Goal: Contribute content: Add original content to the website for others to see

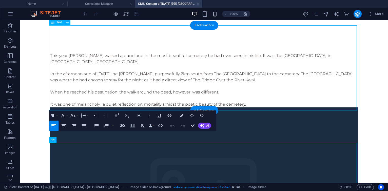
scroll to position [274, 0]
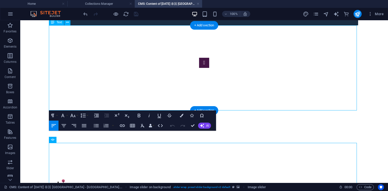
drag, startPoint x: 20, startPoint y: 20, endPoint x: 180, endPoint y: 105, distance: 180.8
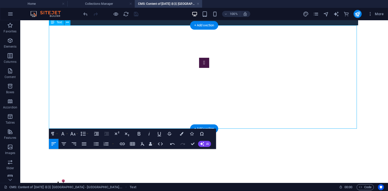
drag, startPoint x: 186, startPoint y: 121, endPoint x: 50, endPoint y: 119, distance: 135.3
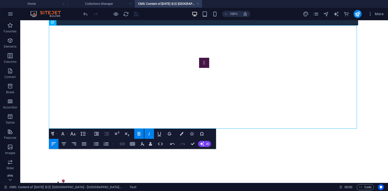
click at [123, 142] on icon "button" at bounding box center [122, 144] width 6 height 6
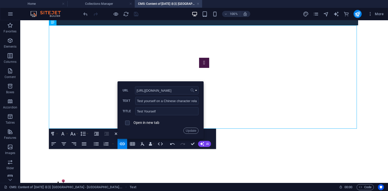
scroll to position [0, 0]
click at [173, 90] on input "https://suidaizhishi.com/WGames/casinos_test01.html" at bounding box center [167, 90] width 64 height 8
paste input "emetery"
type input "[URL][DOMAIN_NAME]"
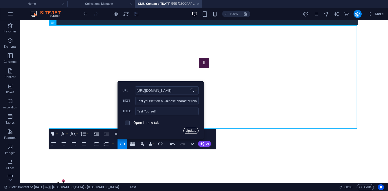
click at [194, 132] on button "Update" at bounding box center [190, 131] width 15 height 6
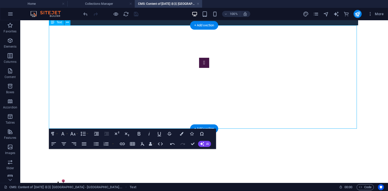
drag, startPoint x: 50, startPoint y: 119, endPoint x: 178, endPoint y: 119, distance: 128.2
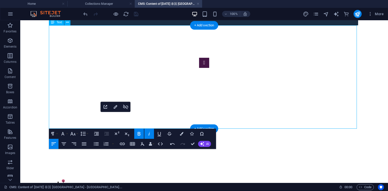
drag, startPoint x: 185, startPoint y: 120, endPoint x: 47, endPoint y: 118, distance: 138.3
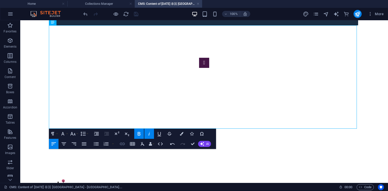
click at [123, 143] on icon "button" at bounding box center [122, 144] width 5 height 3
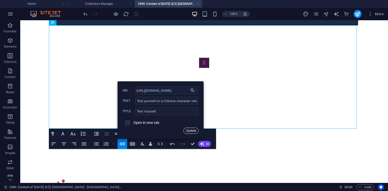
click at [189, 129] on button "Update" at bounding box center [190, 131] width 15 height 6
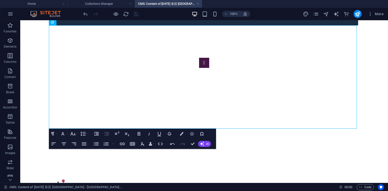
scroll to position [0, 0]
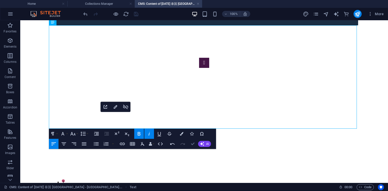
click at [193, 143] on icon "button" at bounding box center [193, 144] width 4 height 4
click at [194, 145] on icon "button" at bounding box center [193, 144] width 4 height 4
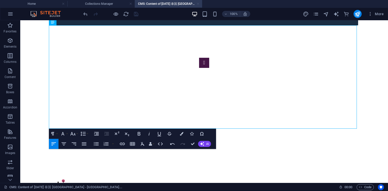
click at [198, 5] on link at bounding box center [198, 4] width 3 height 5
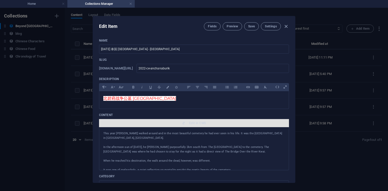
click at [187, 121] on span "Edit in CMS" at bounding box center [194, 123] width 186 height 4
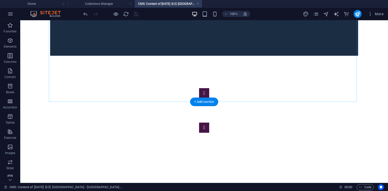
scroll to position [334, 0]
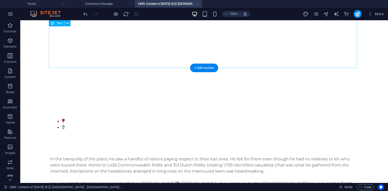
drag, startPoint x: 51, startPoint y: 60, endPoint x: 144, endPoint y: 60, distance: 93.7
drag, startPoint x: 50, startPoint y: 59, endPoint x: 182, endPoint y: 57, distance: 132.2
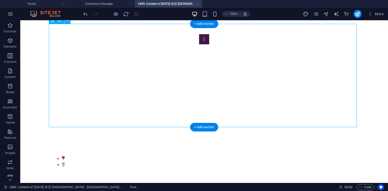
scroll to position [304, 0]
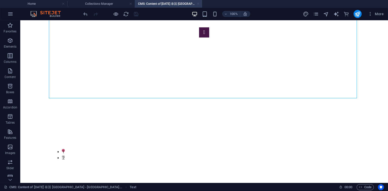
click at [198, 4] on link at bounding box center [198, 4] width 3 height 5
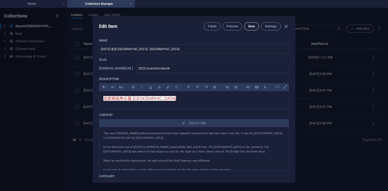
click at [253, 27] on span "Save" at bounding box center [251, 26] width 7 height 4
click at [286, 28] on icon "button" at bounding box center [286, 27] width 6 height 6
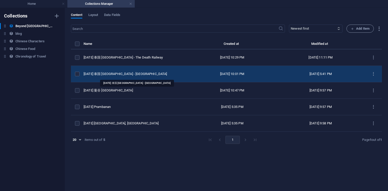
click at [139, 76] on div "[DATE] 泰国 [GEOGRAPHIC_DATA] - [GEOGRAPHIC_DATA]" at bounding box center [134, 74] width 100 height 5
select select "original photos"
select select "[GEOGRAPHIC_DATA]"
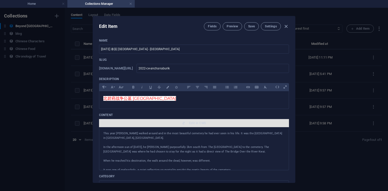
click at [190, 125] on span "Edit in CMS" at bounding box center [197, 123] width 17 height 4
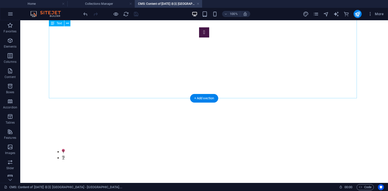
drag, startPoint x: 50, startPoint y: 89, endPoint x: 177, endPoint y: 93, distance: 126.7
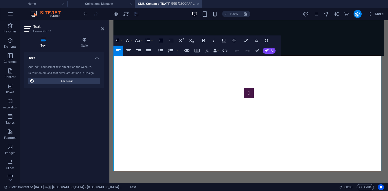
drag, startPoint x: 247, startPoint y: 162, endPoint x: 114, endPoint y: 161, distance: 133.0
click at [187, 51] on icon "button" at bounding box center [186, 50] width 5 height 3
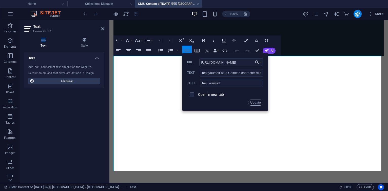
scroll to position [0, 30]
click at [225, 63] on input "[URL][DOMAIN_NAME]" at bounding box center [231, 62] width 64 height 8
click at [255, 103] on button "Update" at bounding box center [255, 103] width 15 height 6
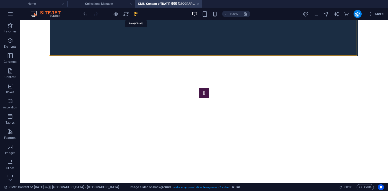
click at [137, 13] on icon "save" at bounding box center [136, 14] width 6 height 6
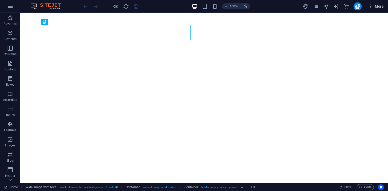
click at [370, 6] on icon "button" at bounding box center [370, 6] width 5 height 5
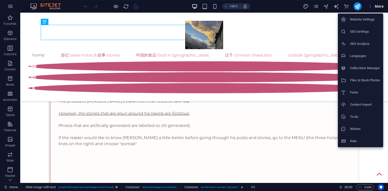
click at [352, 67] on h6 "Collections Manager" at bounding box center [365, 68] width 30 height 6
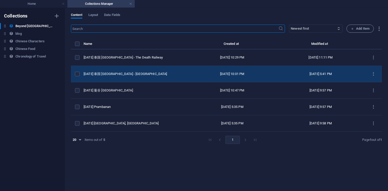
click at [134, 71] on td "[DATE] 泰国 [GEOGRAPHIC_DATA] - [GEOGRAPHIC_DATA]" at bounding box center [136, 74] width 104 height 16
select select "original photos"
select select "[GEOGRAPHIC_DATA]"
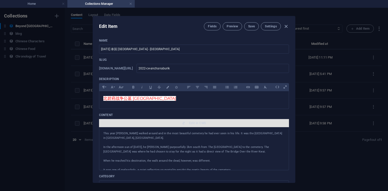
click at [188, 124] on span "Edit in CMS" at bounding box center [194, 123] width 186 height 4
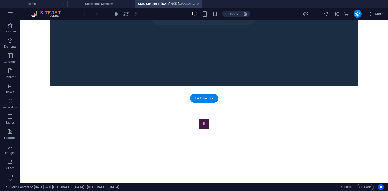
scroll to position [304, 0]
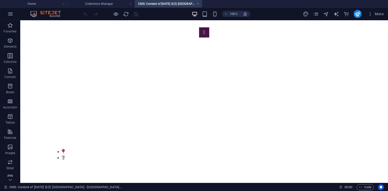
drag, startPoint x: 184, startPoint y: 90, endPoint x: 48, endPoint y: 90, distance: 135.8
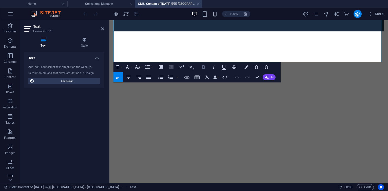
scroll to position [352, 0]
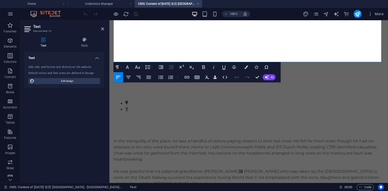
drag, startPoint x: 248, startPoint y: 53, endPoint x: 112, endPoint y: 52, distance: 136.3
click at [186, 77] on icon "button" at bounding box center [186, 77] width 5 height 3
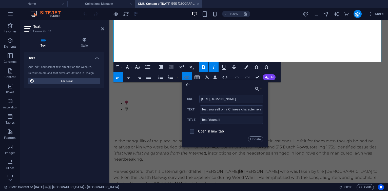
scroll to position [0, 30]
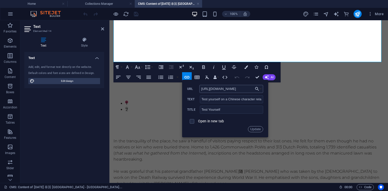
click at [226, 86] on input "[URL][DOMAIN_NAME]" at bounding box center [231, 89] width 64 height 8
click at [252, 128] on button "Update" at bounding box center [255, 129] width 15 height 6
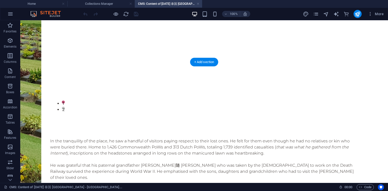
scroll to position [340, 0]
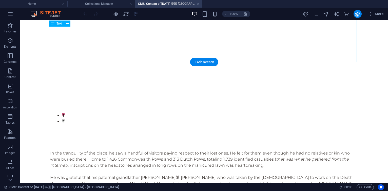
drag, startPoint x: 50, startPoint y: 52, endPoint x: 89, endPoint y: 52, distance: 38.5
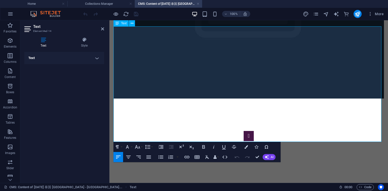
scroll to position [292, 0]
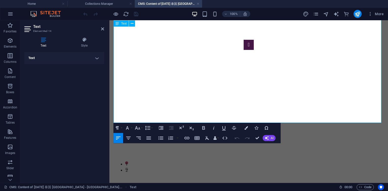
drag, startPoint x: 115, startPoint y: 114, endPoint x: 245, endPoint y: 115, distance: 131.0
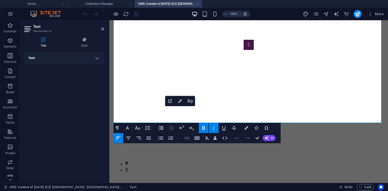
click at [188, 138] on icon "button" at bounding box center [186, 138] width 5 height 3
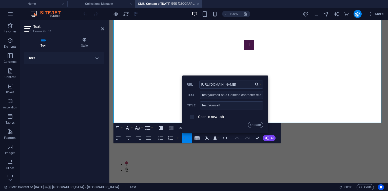
scroll to position [0, 30]
click at [254, 126] on button "Update" at bounding box center [255, 125] width 15 height 6
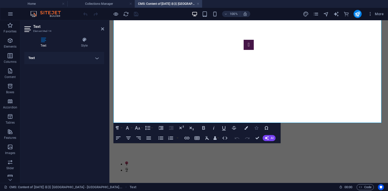
scroll to position [0, 0]
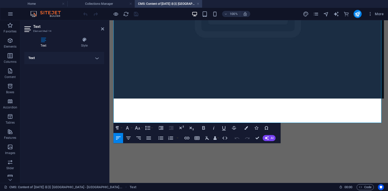
scroll to position [292, 0]
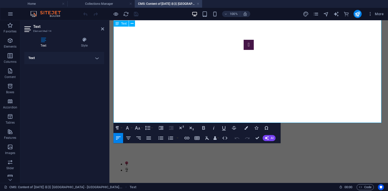
drag, startPoint x: 115, startPoint y: 114, endPoint x: 268, endPoint y: 116, distance: 152.5
copy em "est yourself on a Chinese character related to this story HERE."
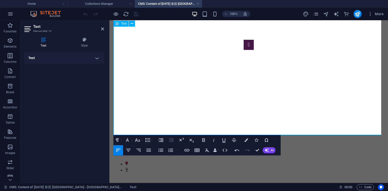
scroll to position [143, 1]
drag, startPoint x: 249, startPoint y: 127, endPoint x: 107, endPoint y: 126, distance: 141.9
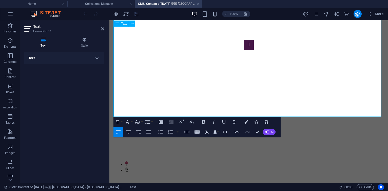
drag, startPoint x: 113, startPoint y: 113, endPoint x: 247, endPoint y: 115, distance: 133.3
click at [187, 132] on icon "button" at bounding box center [186, 132] width 5 height 3
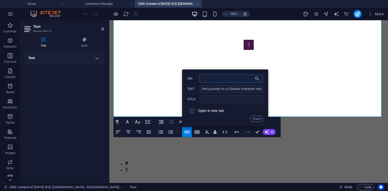
paste input "[URL][DOMAIN_NAME]"
type input "[URL][DOMAIN_NAME]"
click at [257, 120] on button "Insert" at bounding box center [256, 119] width 13 height 6
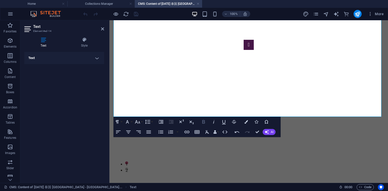
click at [205, 122] on icon "button" at bounding box center [203, 122] width 3 height 4
click at [249, 121] on button "Colors" at bounding box center [246, 122] width 10 height 10
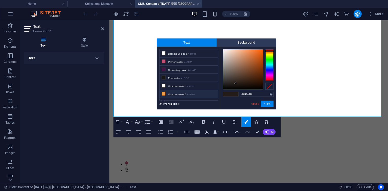
click at [169, 91] on li "Custom color 2 #f09d48" at bounding box center [189, 94] width 58 height 8
type input "#f09d48"
click at [266, 103] on button "Apply" at bounding box center [267, 104] width 13 height 6
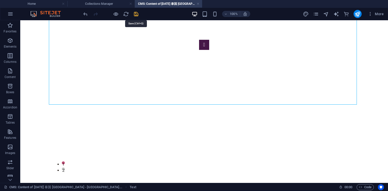
click at [134, 14] on icon "save" at bounding box center [136, 14] width 6 height 6
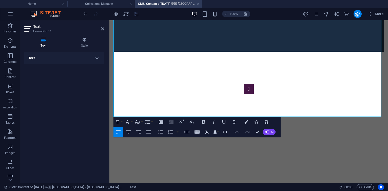
scroll to position [292, 0]
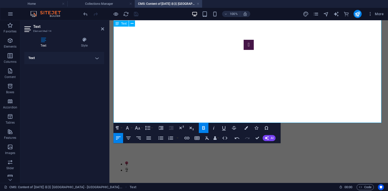
drag, startPoint x: 115, startPoint y: 115, endPoint x: 131, endPoint y: 114, distance: 16.5
drag, startPoint x: 114, startPoint y: 113, endPoint x: 247, endPoint y: 113, distance: 132.5
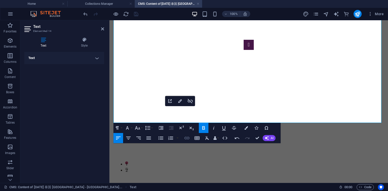
click at [190, 138] on button "Insert Link" at bounding box center [187, 138] width 10 height 10
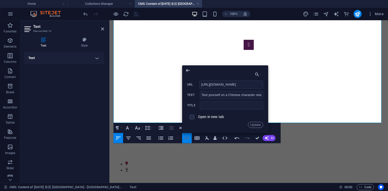
scroll to position [0, 30]
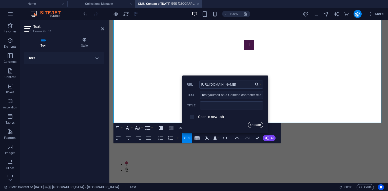
click at [252, 125] on button "Update" at bounding box center [255, 125] width 15 height 6
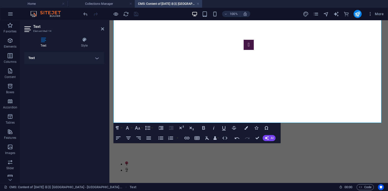
scroll to position [0, 0]
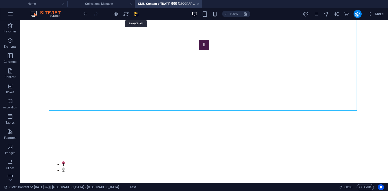
click at [135, 13] on icon "save" at bounding box center [136, 14] width 6 height 6
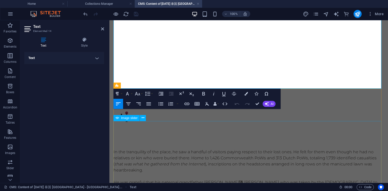
scroll to position [292, 0]
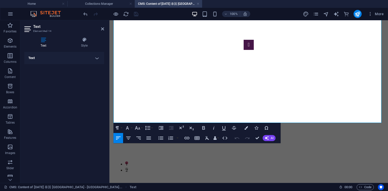
drag, startPoint x: 250, startPoint y: 115, endPoint x: 107, endPoint y: 111, distance: 143.4
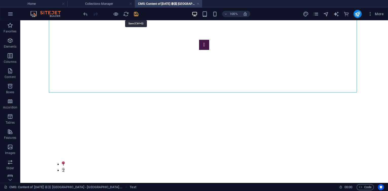
click at [135, 14] on icon "save" at bounding box center [136, 14] width 6 height 6
click at [202, 93] on div "+ Add section" at bounding box center [204, 92] width 28 height 9
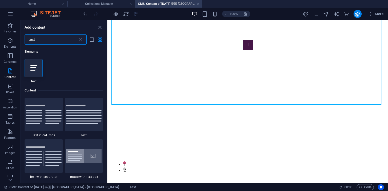
scroll to position [0, 0]
type input "text"
click at [36, 63] on div at bounding box center [34, 68] width 18 height 18
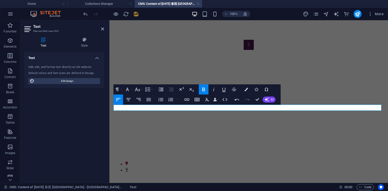
drag, startPoint x: 253, startPoint y: 108, endPoint x: 111, endPoint y: 109, distance: 141.4
click at [181, 99] on div "Paragraph Format Normal Heading 1 Heading 2 Heading 3 Heading 4 Heading 5 Headi…" at bounding box center [196, 94] width 167 height 20
click at [187, 101] on icon "button" at bounding box center [187, 100] width 6 height 6
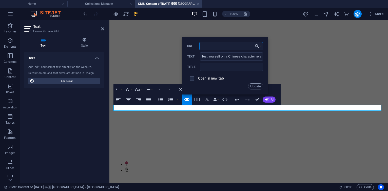
click at [215, 47] on input "URL" at bounding box center [231, 46] width 64 height 8
paste input "[URL][DOMAIN_NAME]"
type input "[URL][DOMAIN_NAME]"
click at [254, 87] on button "Update" at bounding box center [255, 86] width 15 height 6
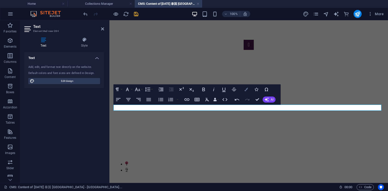
click at [248, 91] on icon "button" at bounding box center [246, 90] width 4 height 4
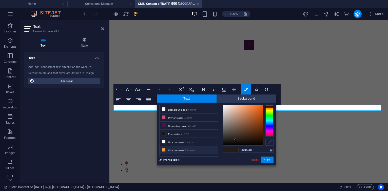
click at [182, 149] on li "Custom color 2 #f09d48" at bounding box center [189, 150] width 58 height 8
type input "#f09d48"
click at [265, 159] on button "Apply" at bounding box center [267, 160] width 13 height 6
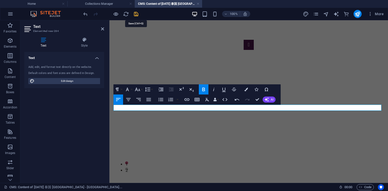
click at [137, 15] on icon "save" at bounding box center [136, 14] width 6 height 6
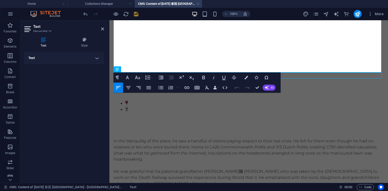
scroll to position [322, 0]
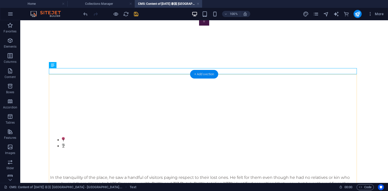
click at [197, 75] on div "+ Add section" at bounding box center [204, 74] width 28 height 9
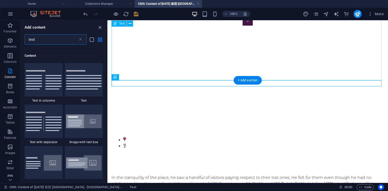
scroll to position [39, 0]
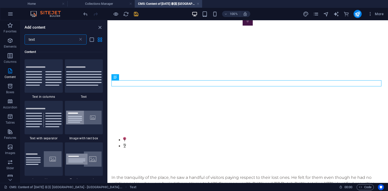
click at [54, 42] on input "text" at bounding box center [51, 39] width 53 height 10
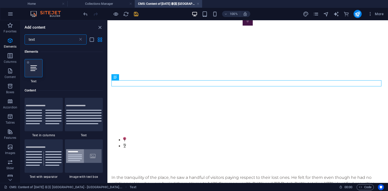
click at [36, 66] on icon at bounding box center [33, 68] width 7 height 7
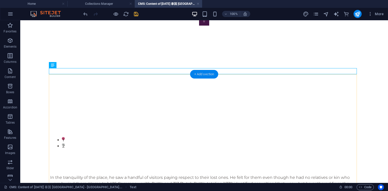
click at [206, 78] on div "+ Add section" at bounding box center [204, 74] width 28 height 9
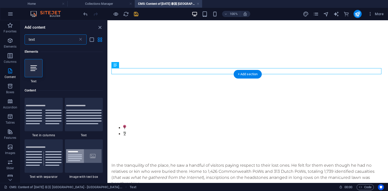
scroll to position [39, 0]
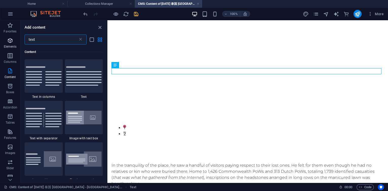
drag, startPoint x: 37, startPoint y: 40, endPoint x: 5, endPoint y: 36, distance: 32.4
click at [5, 36] on div "Favorites Elements Columns Content Boxes Accordion Tables Features Images Slide…" at bounding box center [53, 101] width 107 height 163
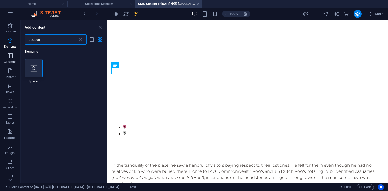
scroll to position [0, 0]
type input "spacer"
click at [27, 65] on div at bounding box center [34, 68] width 18 height 18
select select "px"
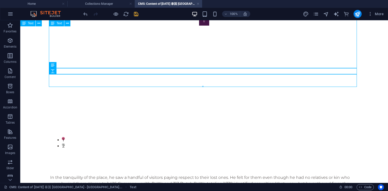
click at [206, 69] on div "+ Add section" at bounding box center [204, 68] width 28 height 9
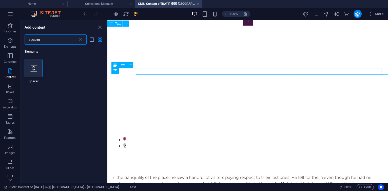
scroll to position [328, 0]
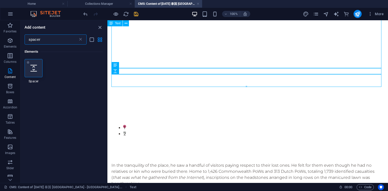
click at [35, 67] on icon at bounding box center [33, 68] width 7 height 7
select select "px"
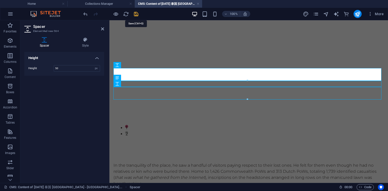
click at [138, 14] on icon "save" at bounding box center [136, 14] width 6 height 6
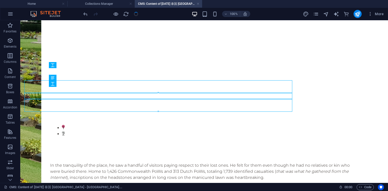
scroll to position [316, 0]
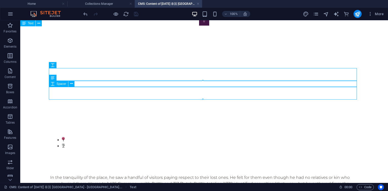
click at [199, 102] on div "+ Add section" at bounding box center [204, 99] width 28 height 9
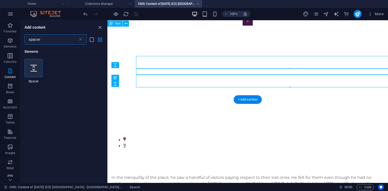
scroll to position [328, 0]
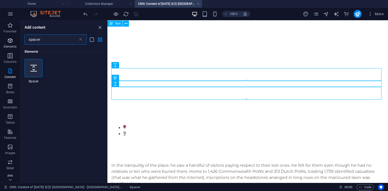
drag, startPoint x: 46, startPoint y: 42, endPoint x: 1, endPoint y: 36, distance: 45.9
click at [1, 36] on div "Favorites Elements Columns Content Boxes Accordion Tables Features Images Slide…" at bounding box center [53, 101] width 107 height 163
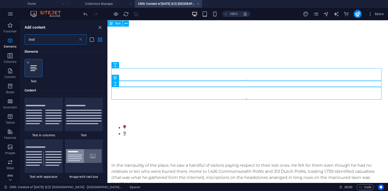
type input "text"
click at [31, 67] on icon at bounding box center [33, 68] width 7 height 7
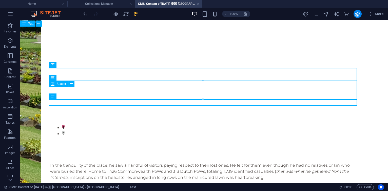
scroll to position [316, 0]
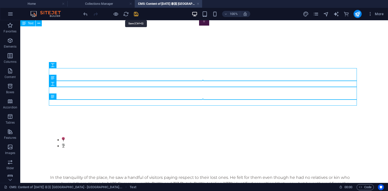
click at [137, 15] on icon "save" at bounding box center [136, 14] width 6 height 6
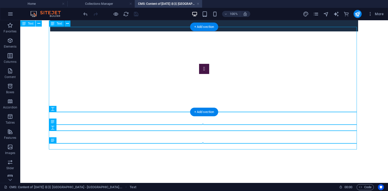
scroll to position [255, 0]
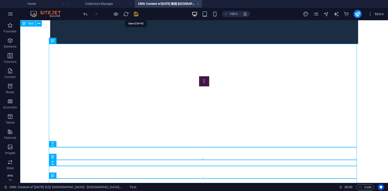
click at [137, 14] on icon "save" at bounding box center [136, 14] width 6 height 6
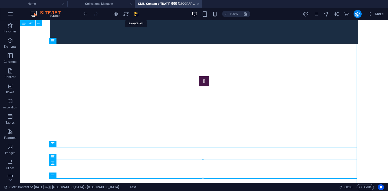
click at [134, 14] on icon "save" at bounding box center [136, 14] width 6 height 6
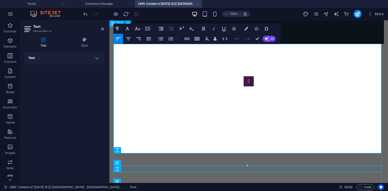
drag, startPoint x: 354, startPoint y: 127, endPoint x: 367, endPoint y: 128, distance: 13.0
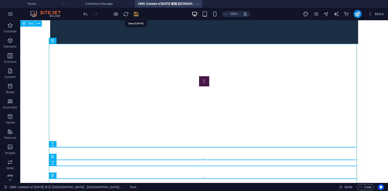
click at [136, 15] on icon "save" at bounding box center [136, 14] width 6 height 6
